Goal: Task Accomplishment & Management: Complete application form

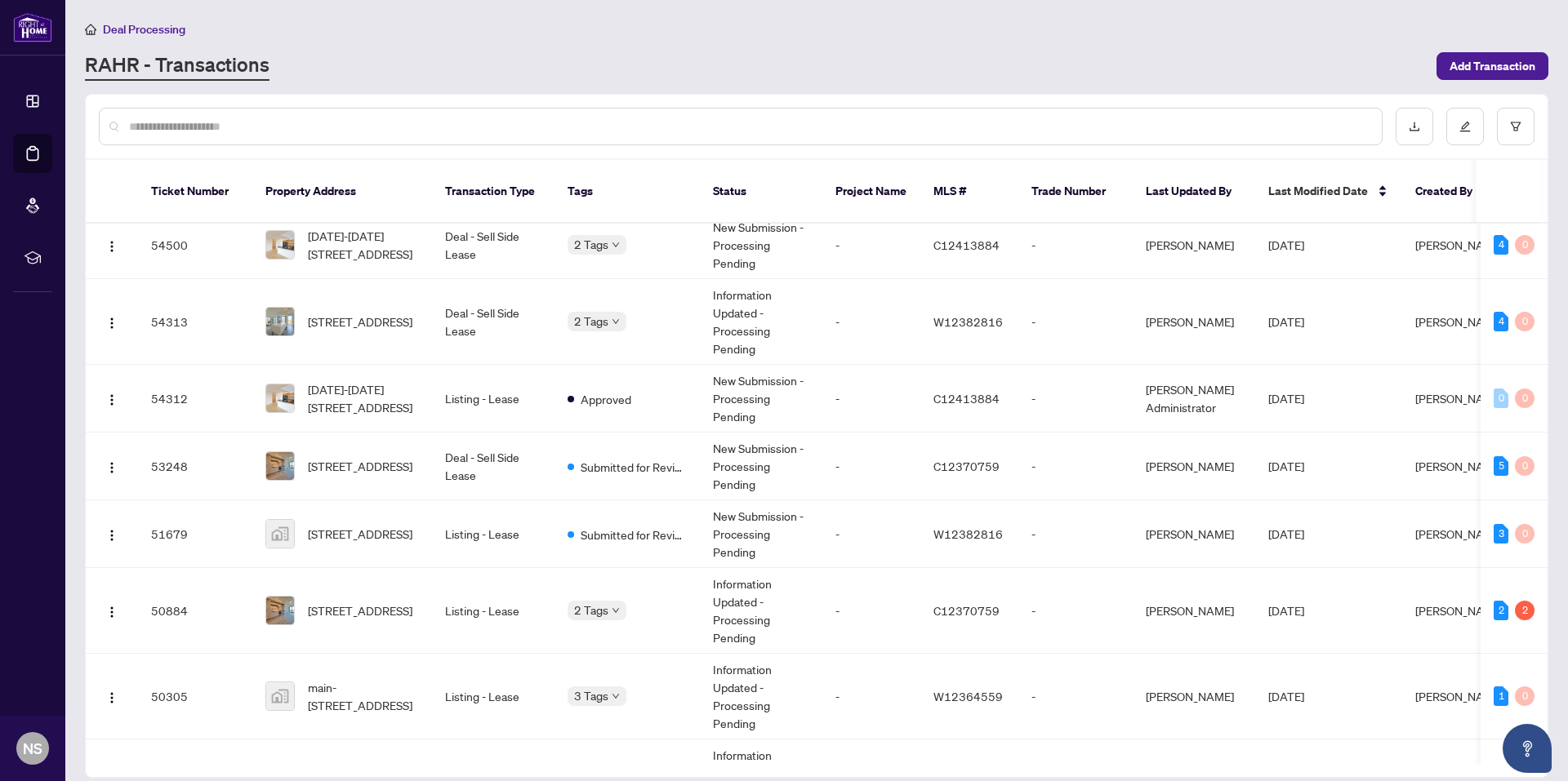
scroll to position [62, 0]
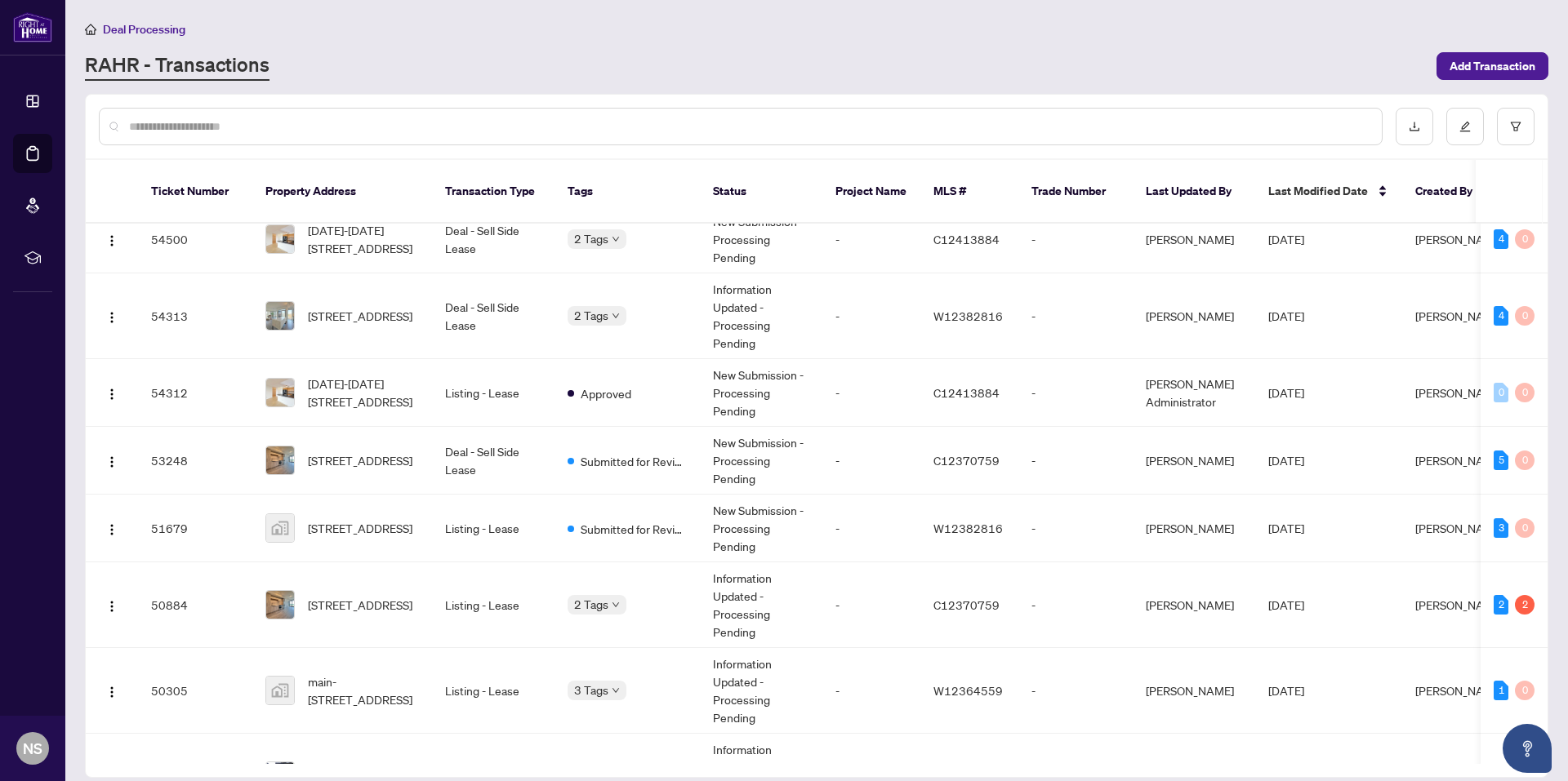
click at [872, 30] on div "Deal Processing" at bounding box center [816, 29] width 1463 height 19
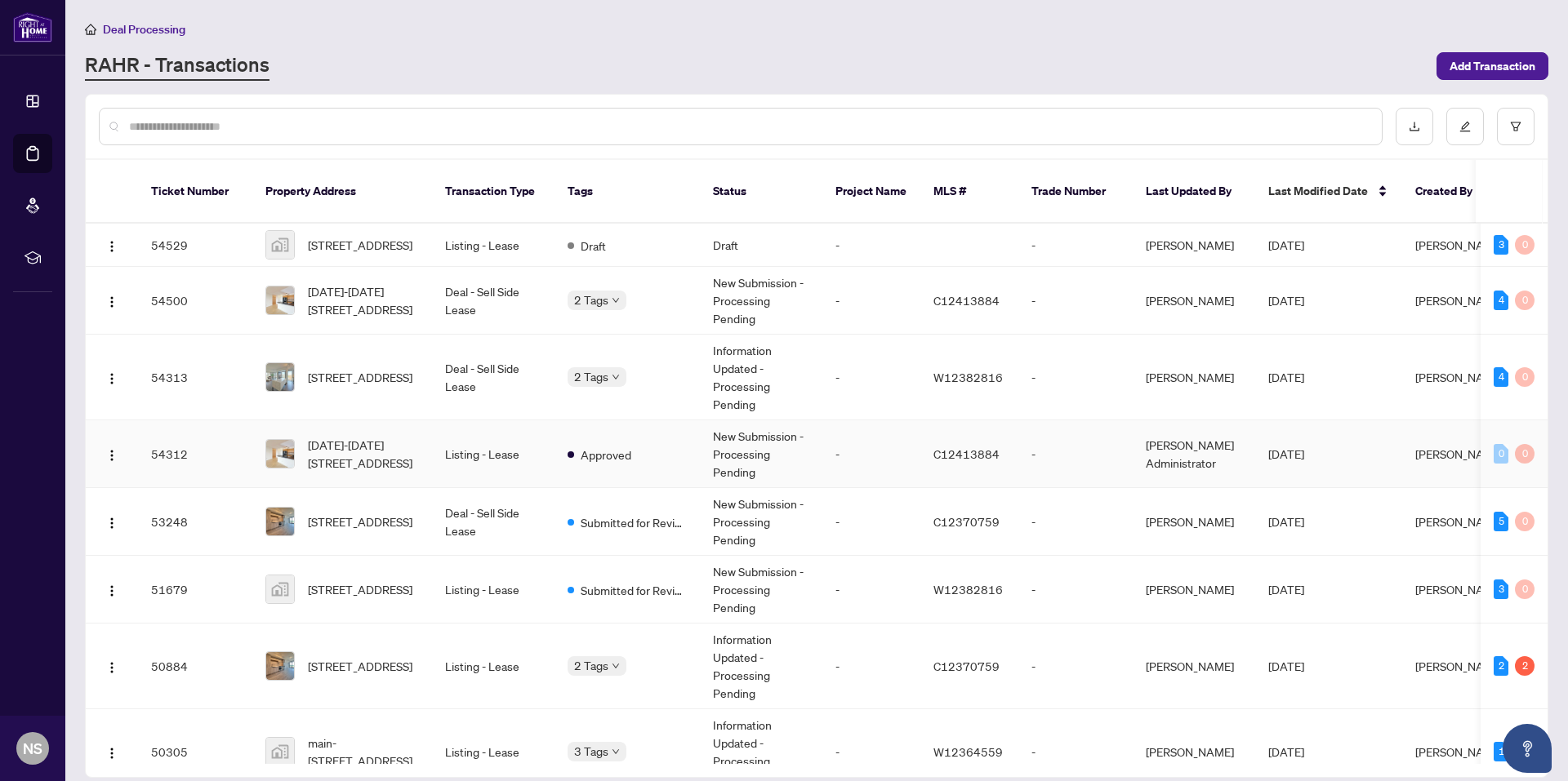
click at [749, 441] on td "New Submission - Processing Pending" at bounding box center [760, 454] width 122 height 67
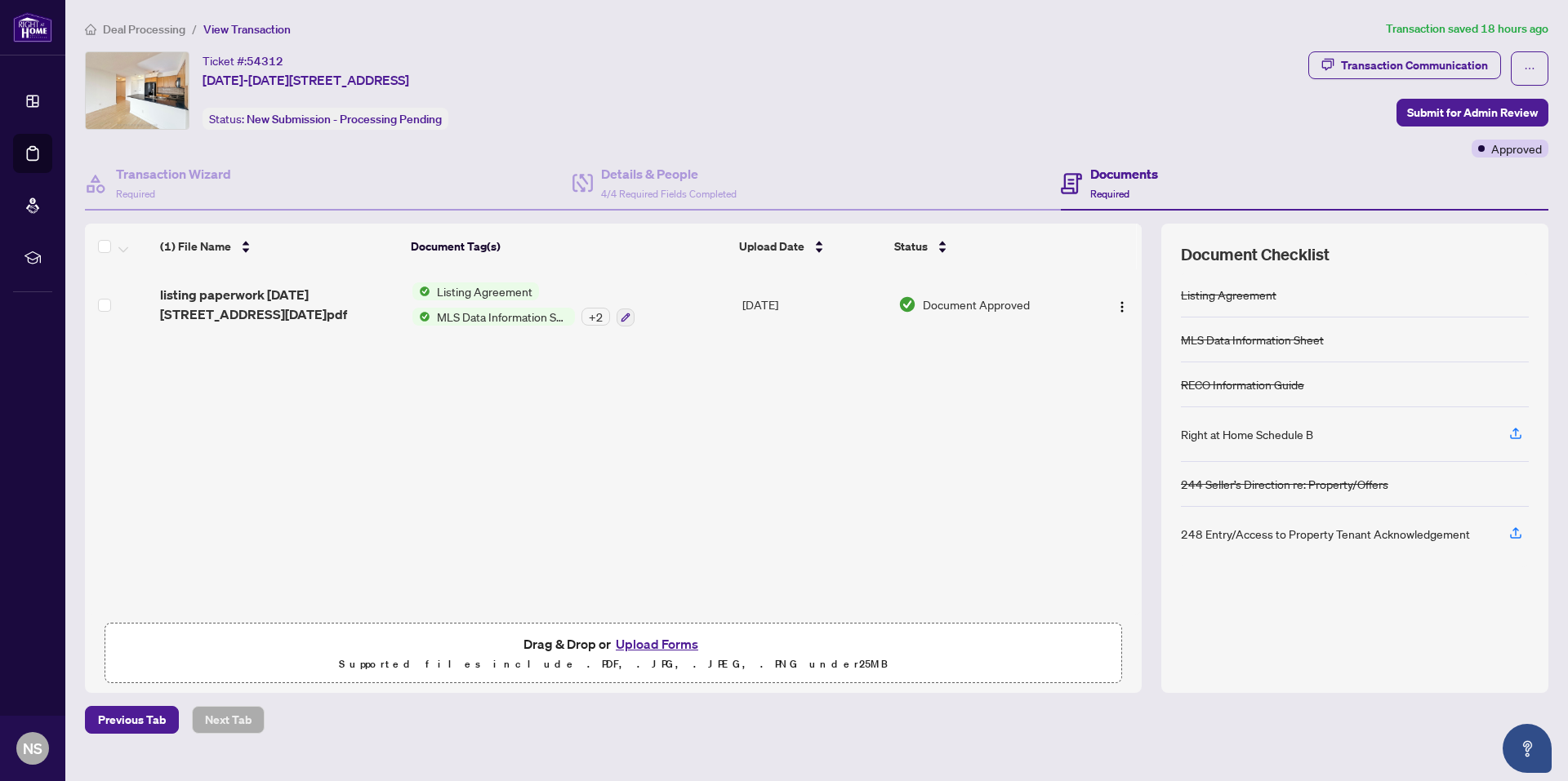
click at [129, 28] on span "Deal Processing" at bounding box center [144, 29] width 82 height 15
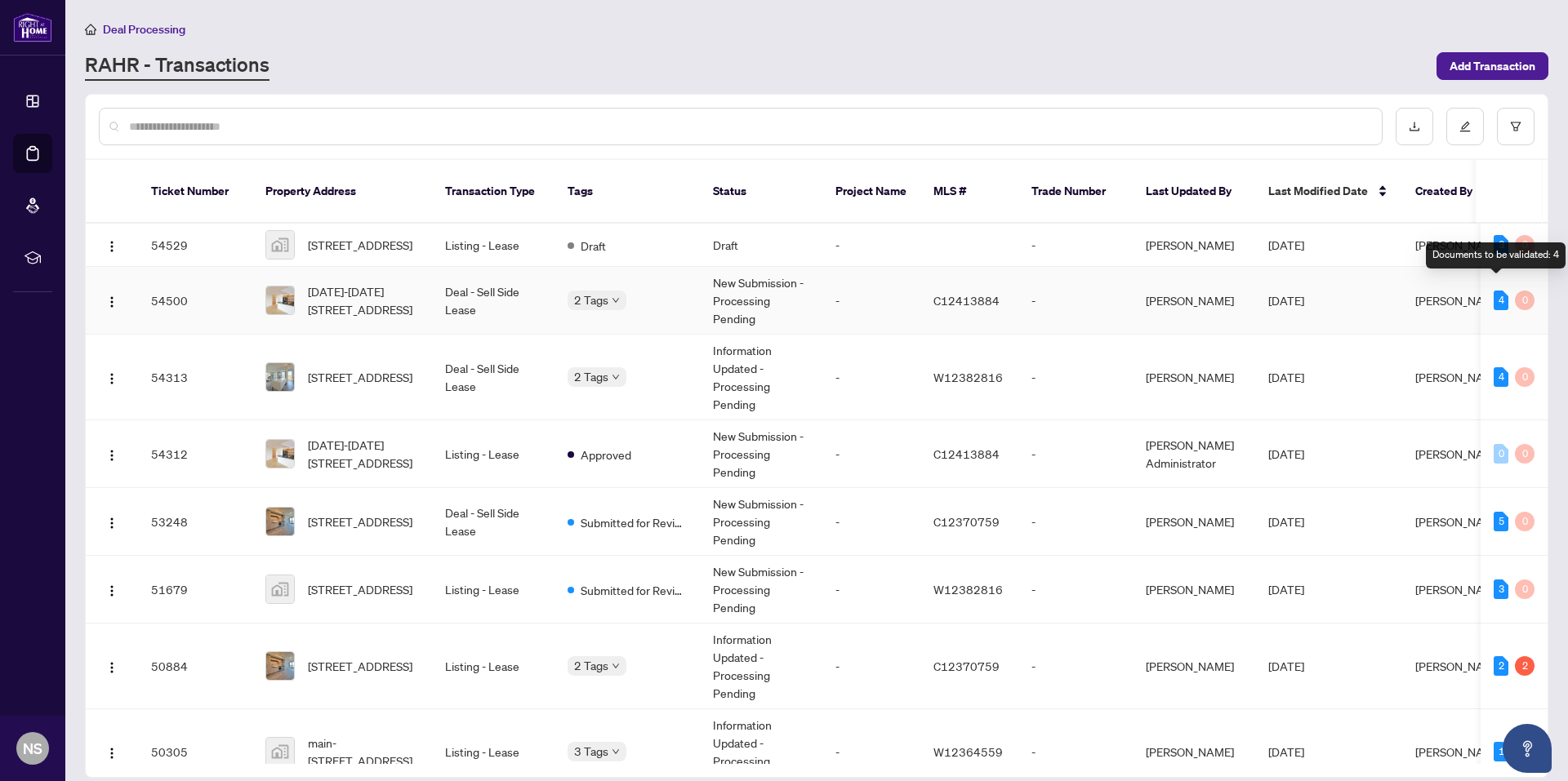
click at [1493, 291] on div "4" at bounding box center [1501, 301] width 15 height 20
click at [1304, 293] on span "[DATE]" at bounding box center [1286, 301] width 36 height 15
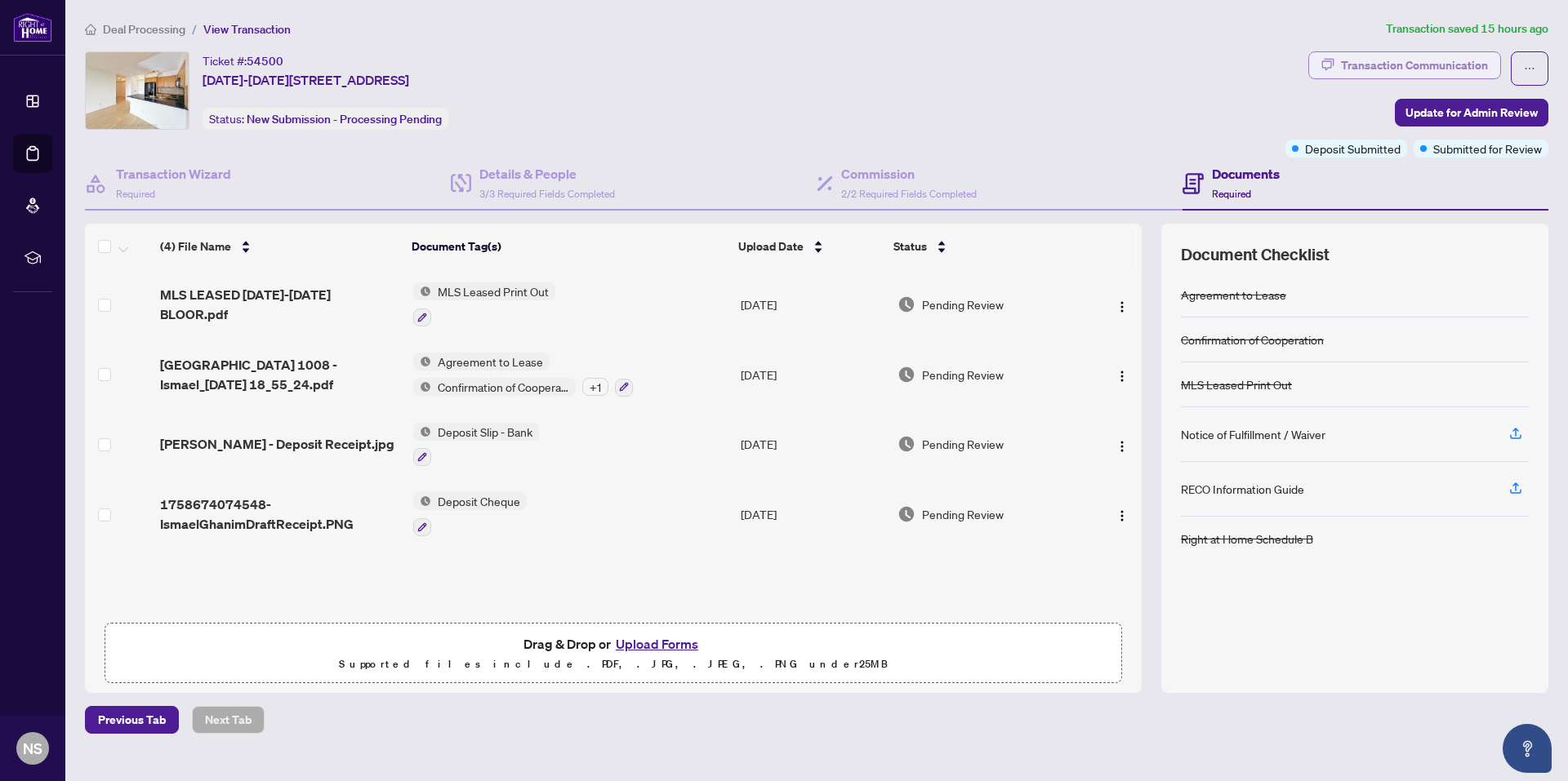
click at [1451, 72] on div "Transaction Communication" at bounding box center [1414, 65] width 147 height 26
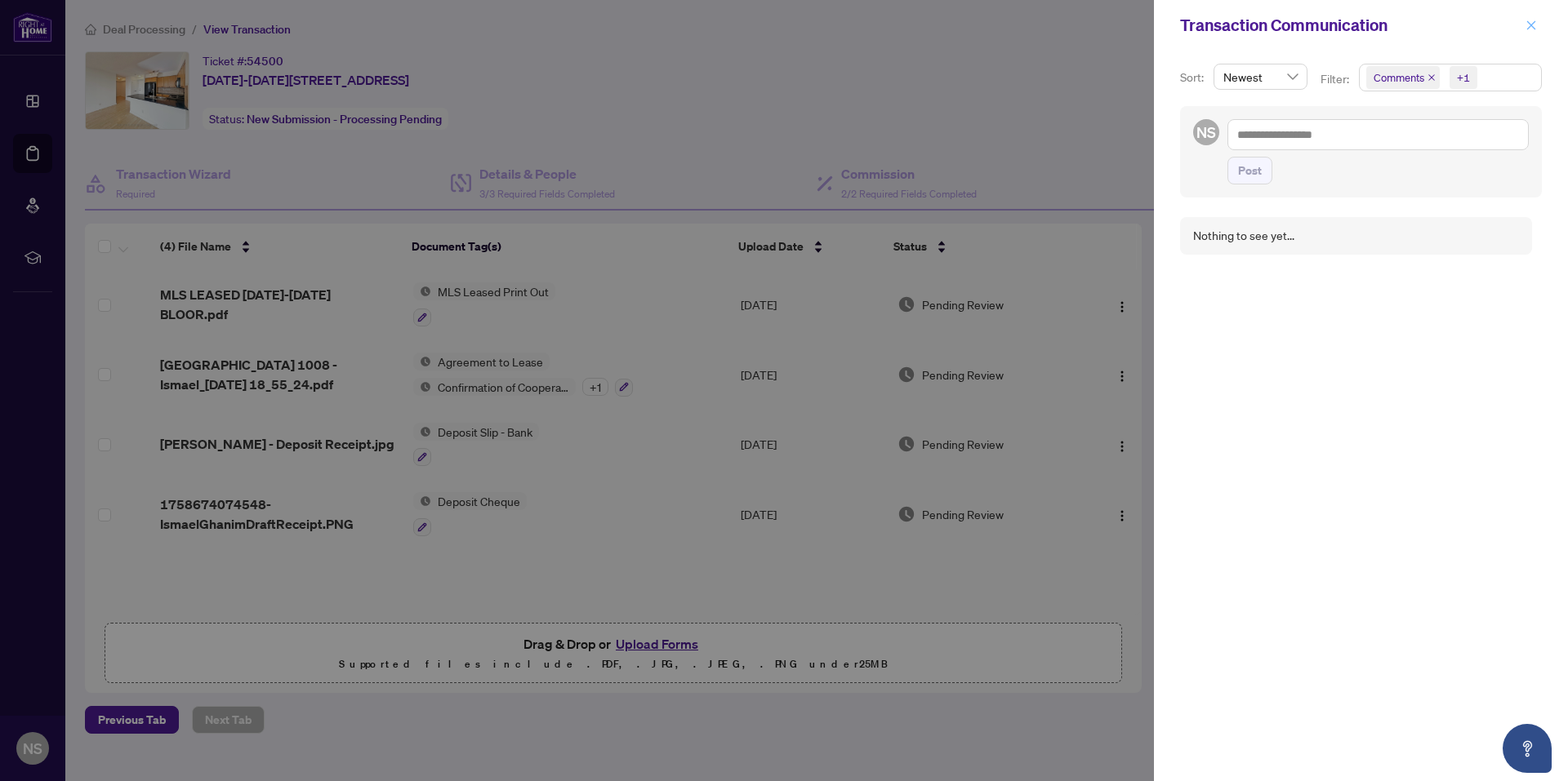
click at [1528, 27] on icon "close" at bounding box center [1531, 25] width 9 height 9
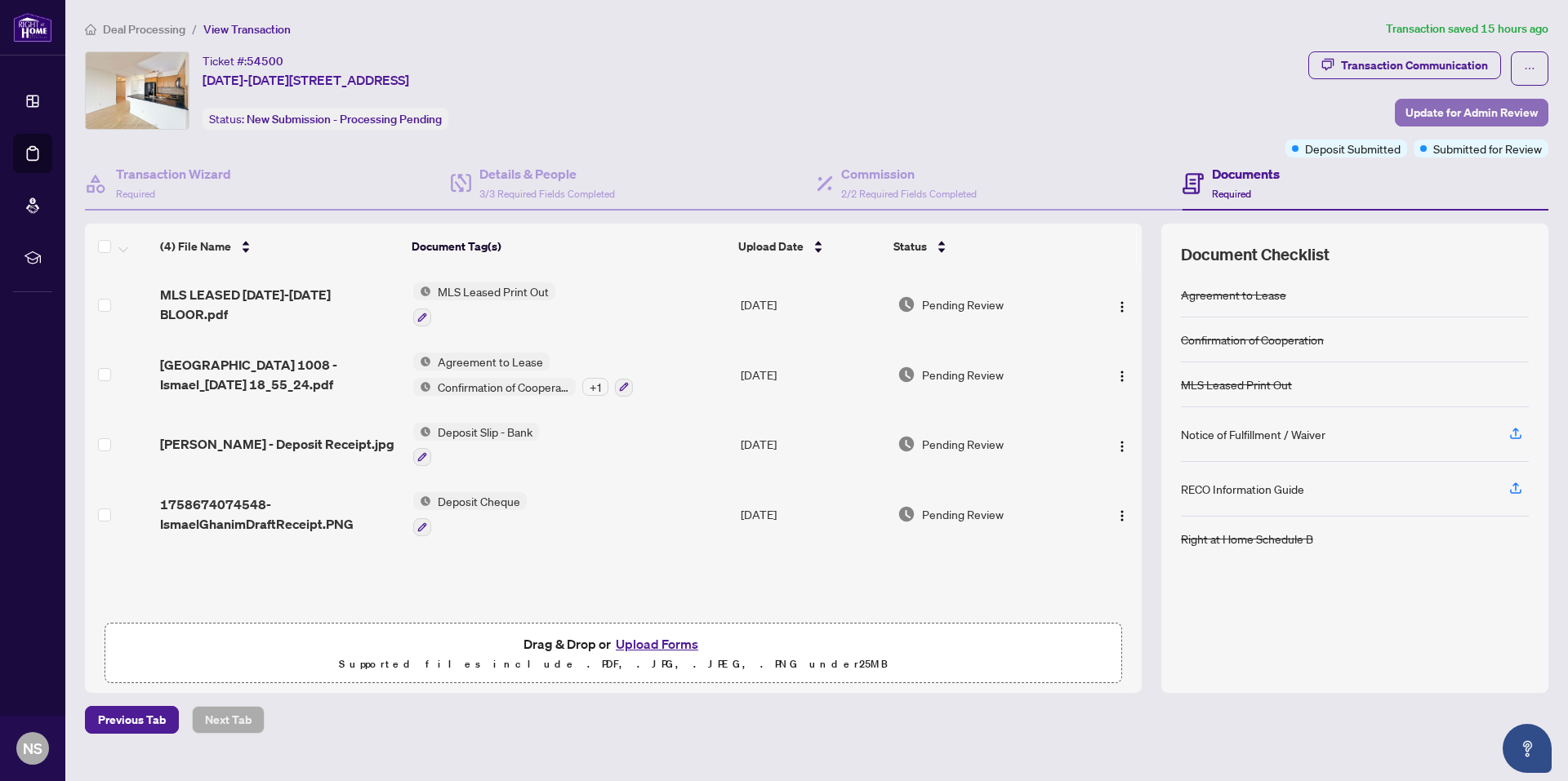
click at [1473, 100] on span "Update for Admin Review" at bounding box center [1471, 112] width 132 height 26
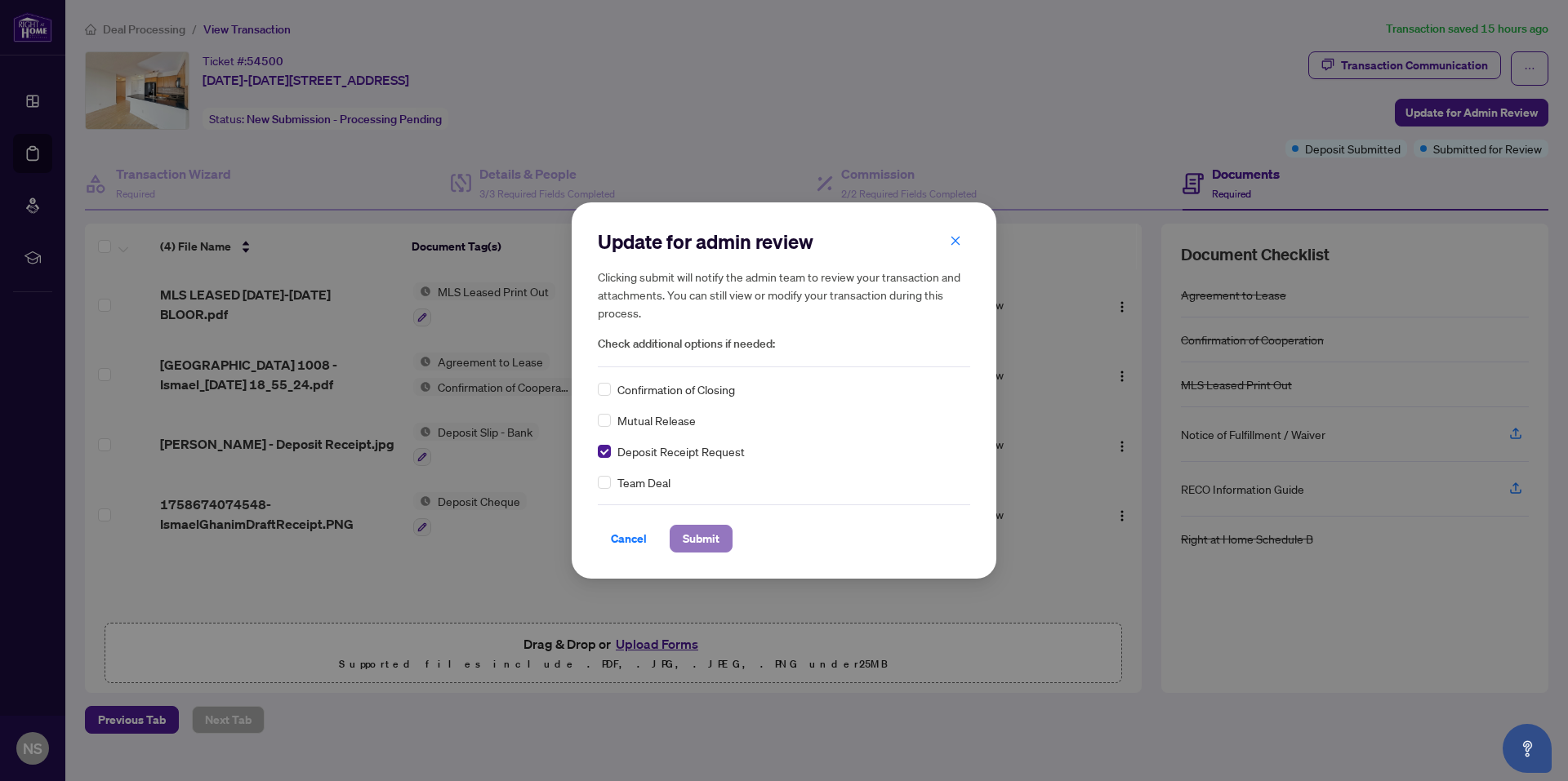
click at [709, 539] on span "Submit" at bounding box center [701, 538] width 37 height 26
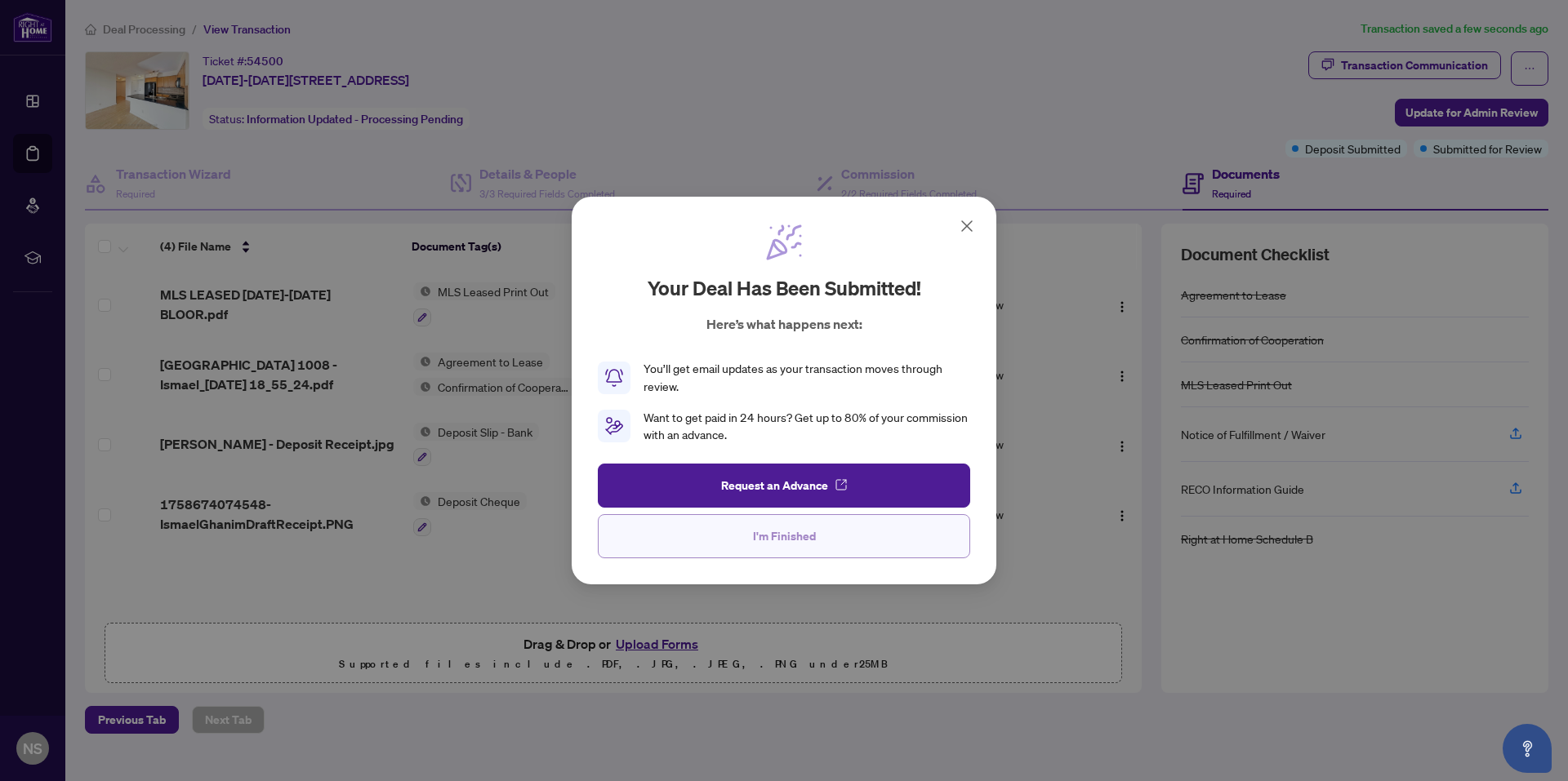
click at [828, 540] on button "I'm Finished" at bounding box center [784, 536] width 372 height 44
